Goal: Transaction & Acquisition: Purchase product/service

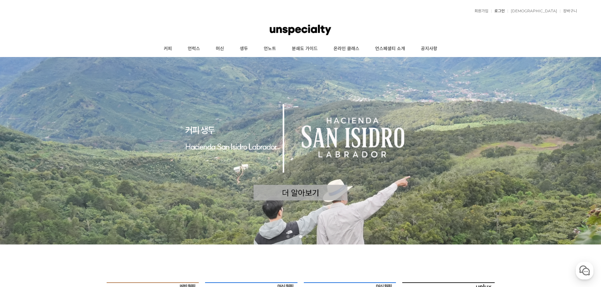
click at [504, 10] on link "로그인" at bounding box center [498, 11] width 14 height 4
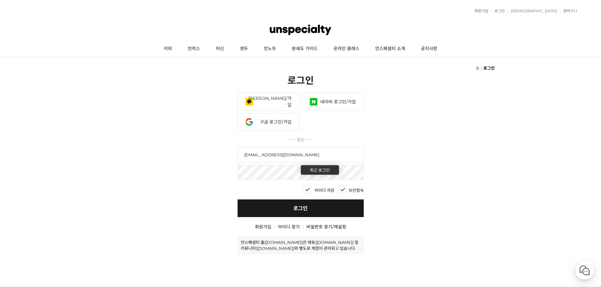
click at [344, 200] on link "로그인" at bounding box center [300, 209] width 126 height 18
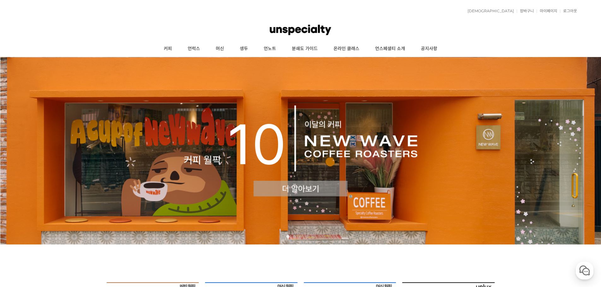
click at [329, 181] on img at bounding box center [300, 151] width 601 height 188
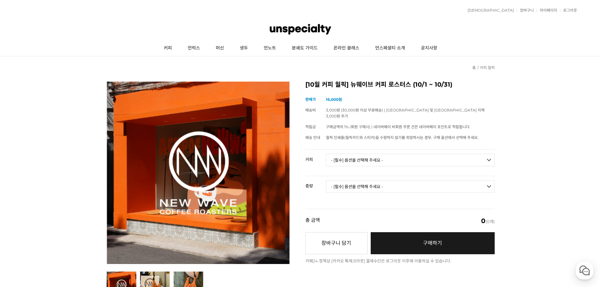
scroll to position [95, 0]
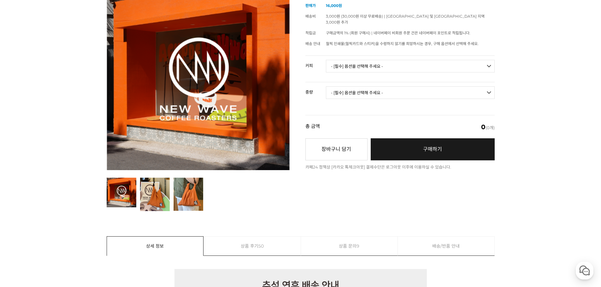
click at [353, 60] on select "- [필수] 옵션을 선택해 주세요 - ------------------- 언스페셜티 분쇄도 가이드 종이 받기 (주문 1건당 최대 1개 제공) …" at bounding box center [410, 66] width 169 height 13
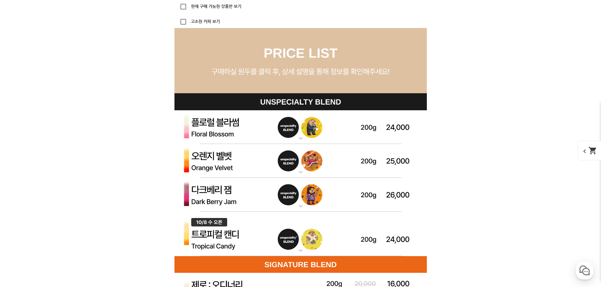
scroll to position [1766, 0]
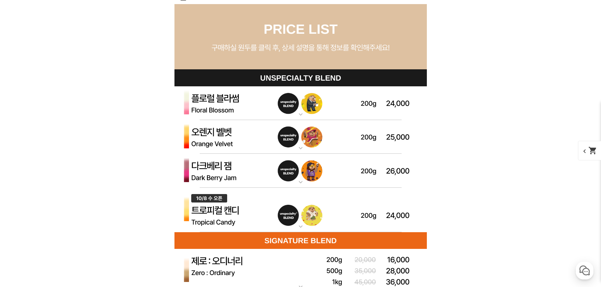
click at [299, 181] on mat-icon "expand_more" at bounding box center [300, 182] width 13 height 8
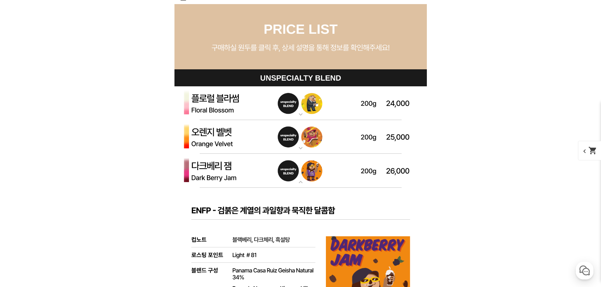
scroll to position [1892, 0]
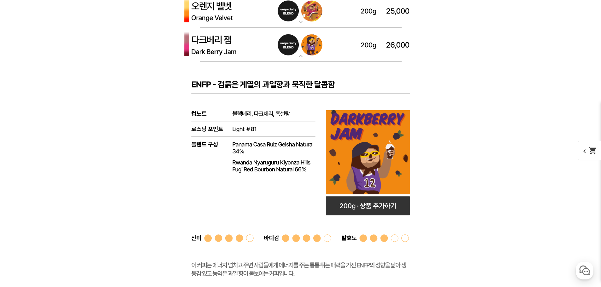
click at [299, 58] on mat-icon "expand_more" at bounding box center [300, 56] width 13 height 8
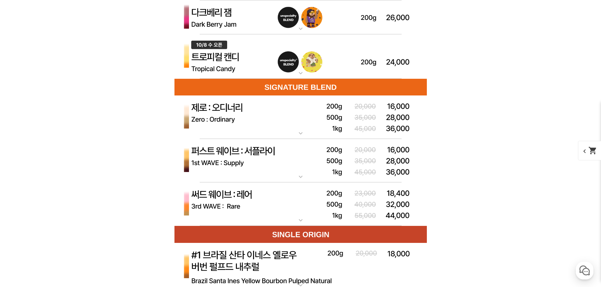
scroll to position [1923, 0]
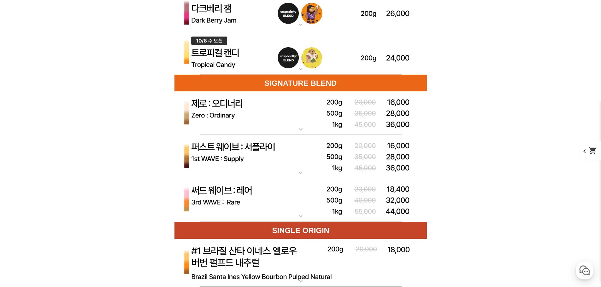
click at [302, 70] on mat-icon "expand_more" at bounding box center [300, 69] width 13 height 8
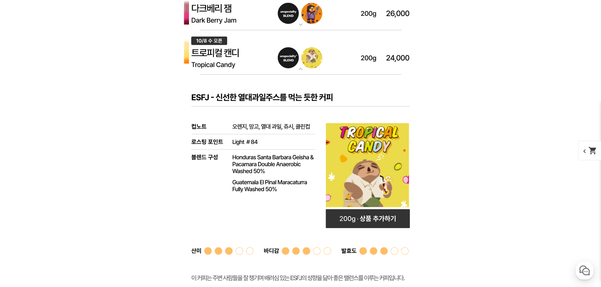
click at [302, 70] on mat-icon "expand_more" at bounding box center [300, 69] width 13 height 8
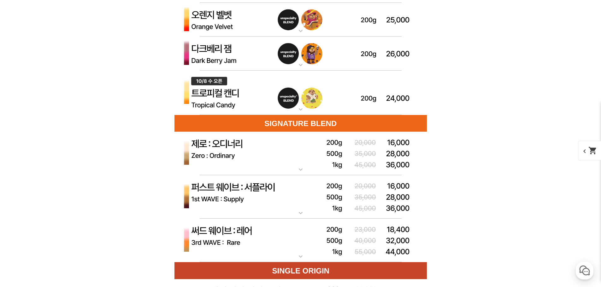
scroll to position [1860, 0]
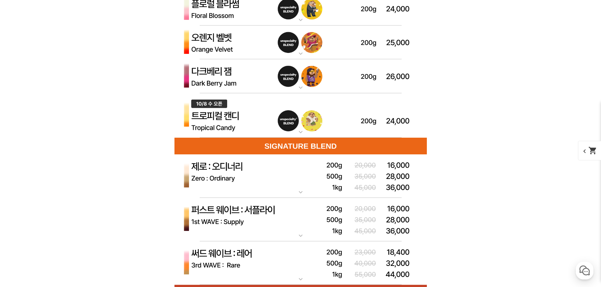
click at [298, 55] on mat-icon "expand_more" at bounding box center [300, 54] width 13 height 8
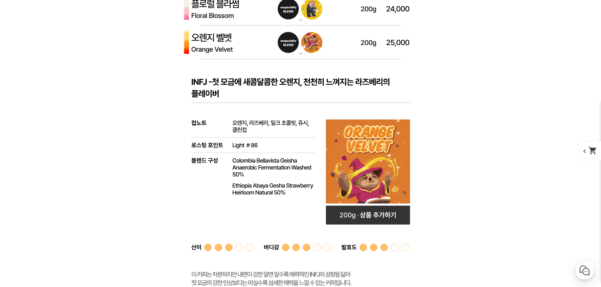
click at [298, 55] on mat-icon "expand_more" at bounding box center [300, 54] width 13 height 8
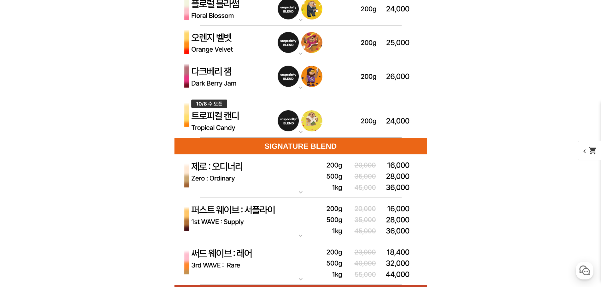
scroll to position [1923, 0]
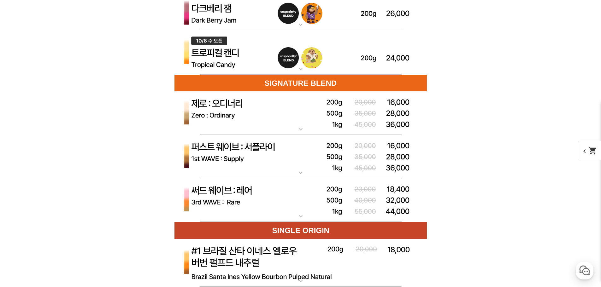
click at [298, 168] on img at bounding box center [300, 157] width 252 height 44
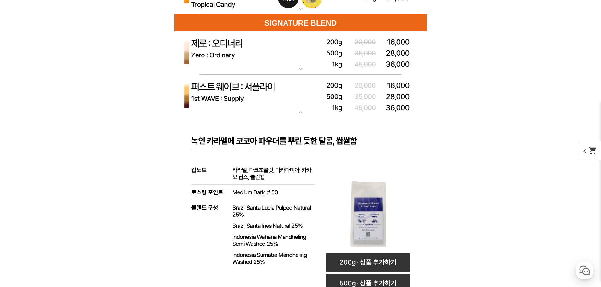
scroll to position [1986, 0]
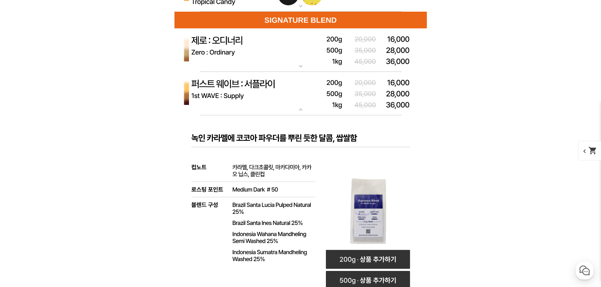
click at [301, 108] on mat-icon "expand_more" at bounding box center [300, 110] width 13 height 8
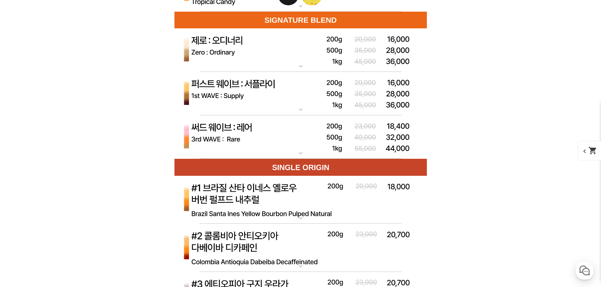
click at [300, 65] on mat-icon "expand_more" at bounding box center [300, 66] width 13 height 8
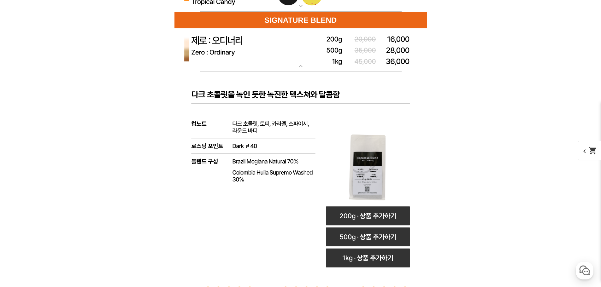
click at [302, 63] on img at bounding box center [300, 50] width 252 height 44
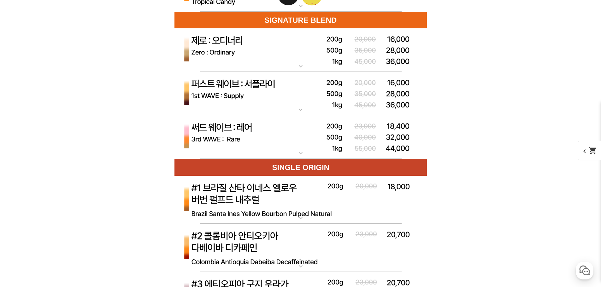
click at [306, 157] on mat-icon "expand_more" at bounding box center [300, 153] width 13 height 8
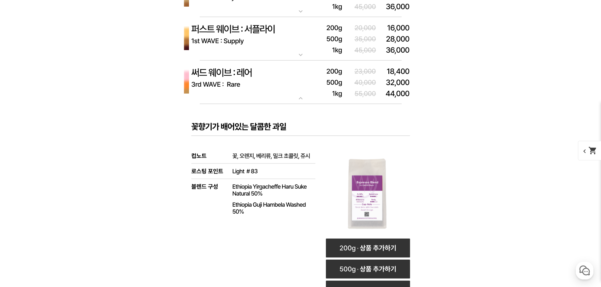
scroll to position [2018, 0]
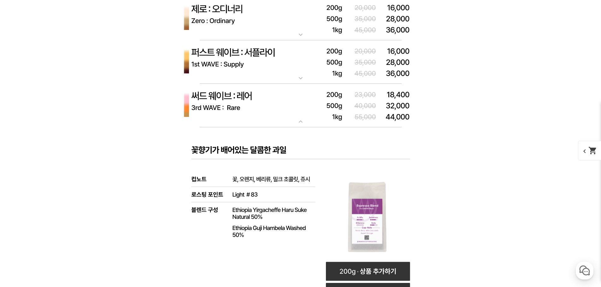
click at [299, 120] on mat-icon "expand_more" at bounding box center [300, 122] width 13 height 8
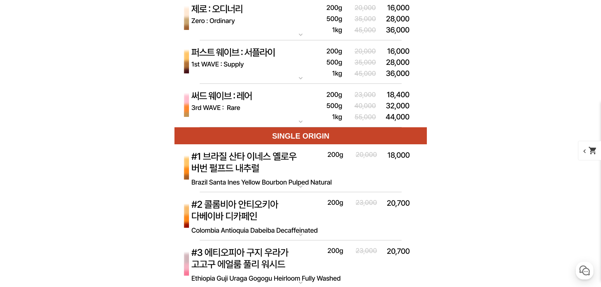
click at [302, 79] on mat-icon "expand_more" at bounding box center [300, 78] width 13 height 8
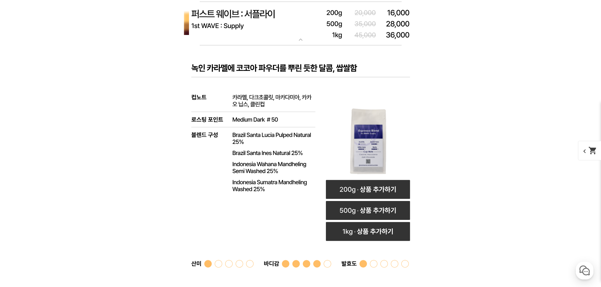
scroll to position [2049, 0]
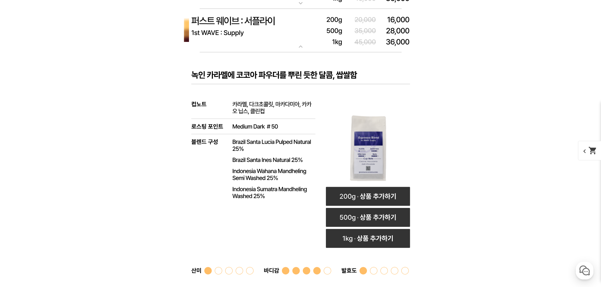
click at [301, 49] on mat-icon "expand_more" at bounding box center [300, 47] width 13 height 8
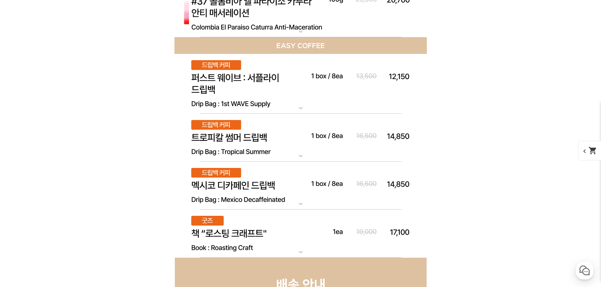
scroll to position [3784, 0]
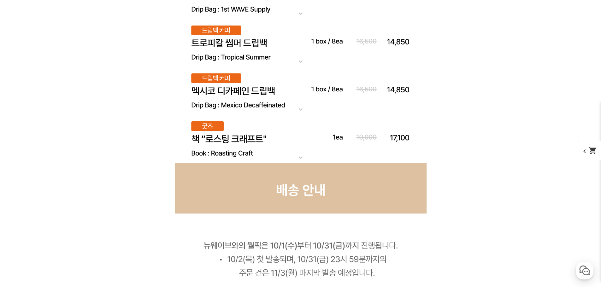
click at [301, 156] on mat-icon "expand_more" at bounding box center [300, 158] width 13 height 8
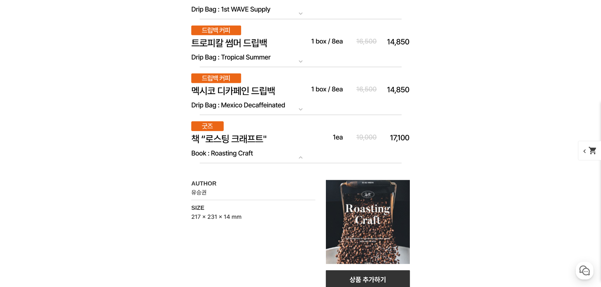
click at [301, 155] on mat-icon "expand_more" at bounding box center [300, 158] width 13 height 8
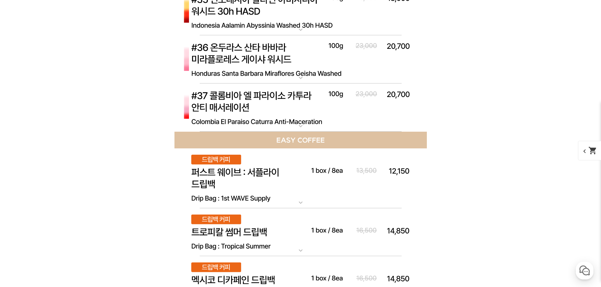
scroll to position [3689, 0]
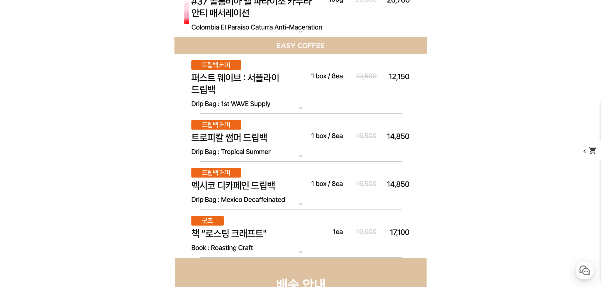
click at [303, 158] on mat-icon "expand_more" at bounding box center [300, 156] width 13 height 8
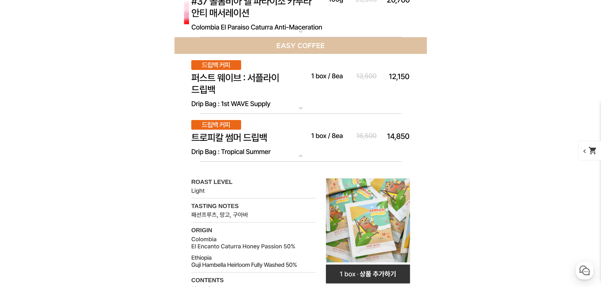
click at [301, 157] on mat-icon "expand_more" at bounding box center [300, 156] width 13 height 8
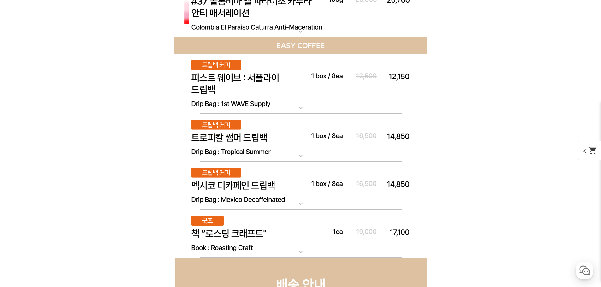
click at [299, 109] on mat-icon "expand_more" at bounding box center [300, 108] width 13 height 8
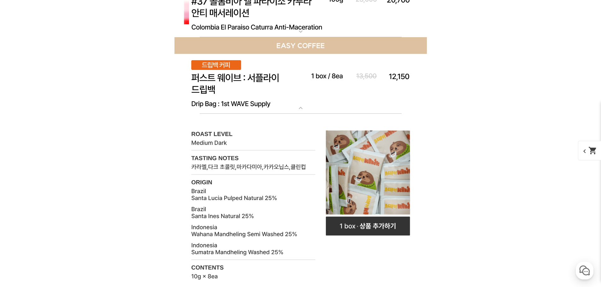
click at [299, 109] on mat-icon "expand_more" at bounding box center [300, 108] width 13 height 8
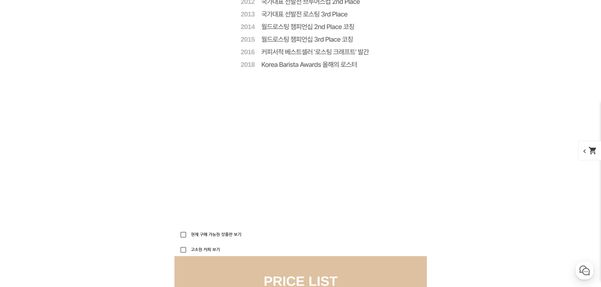
scroll to position [1771, 0]
